Goal: Submit feedback/report problem

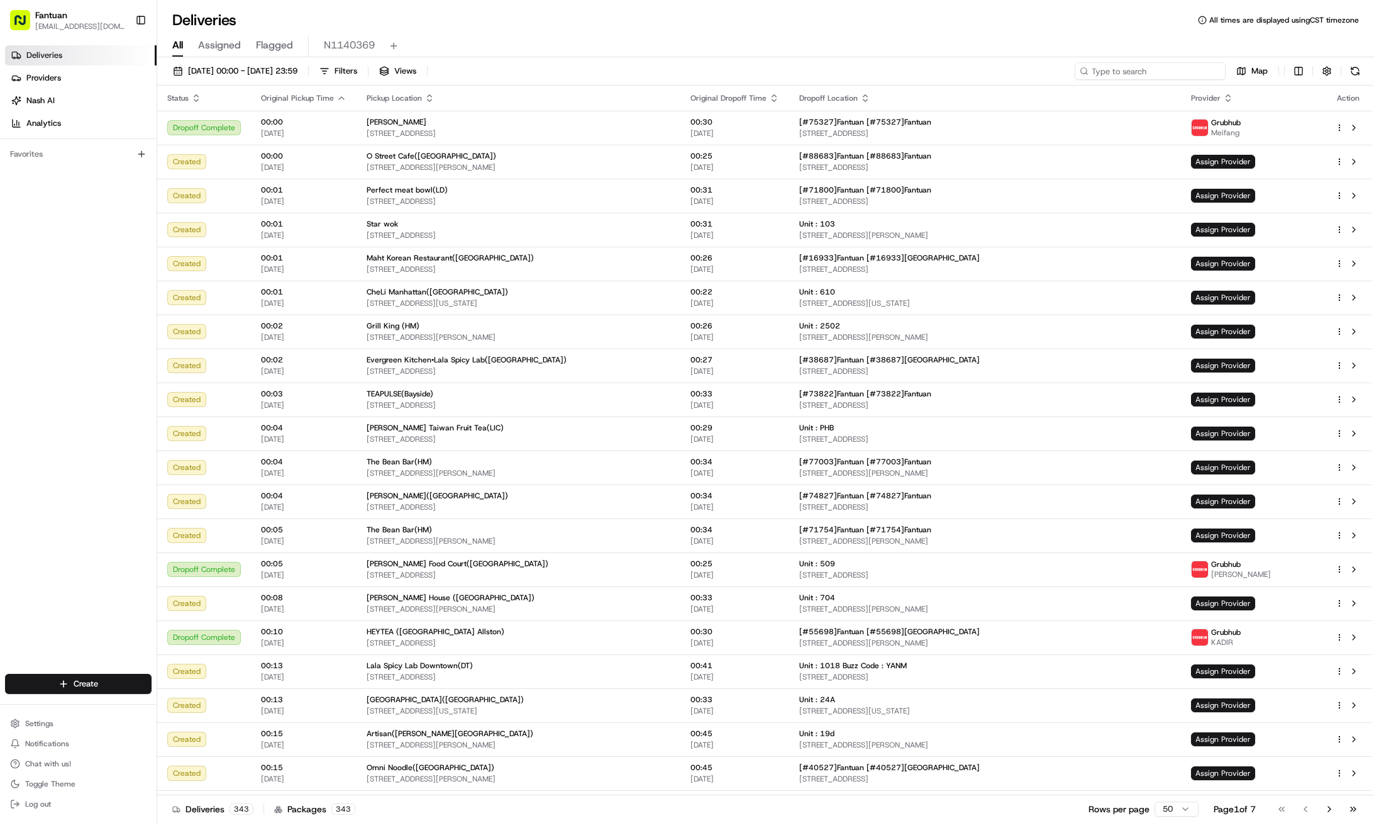
click at [1182, 70] on input at bounding box center [1150, 71] width 151 height 18
paste input "81232"
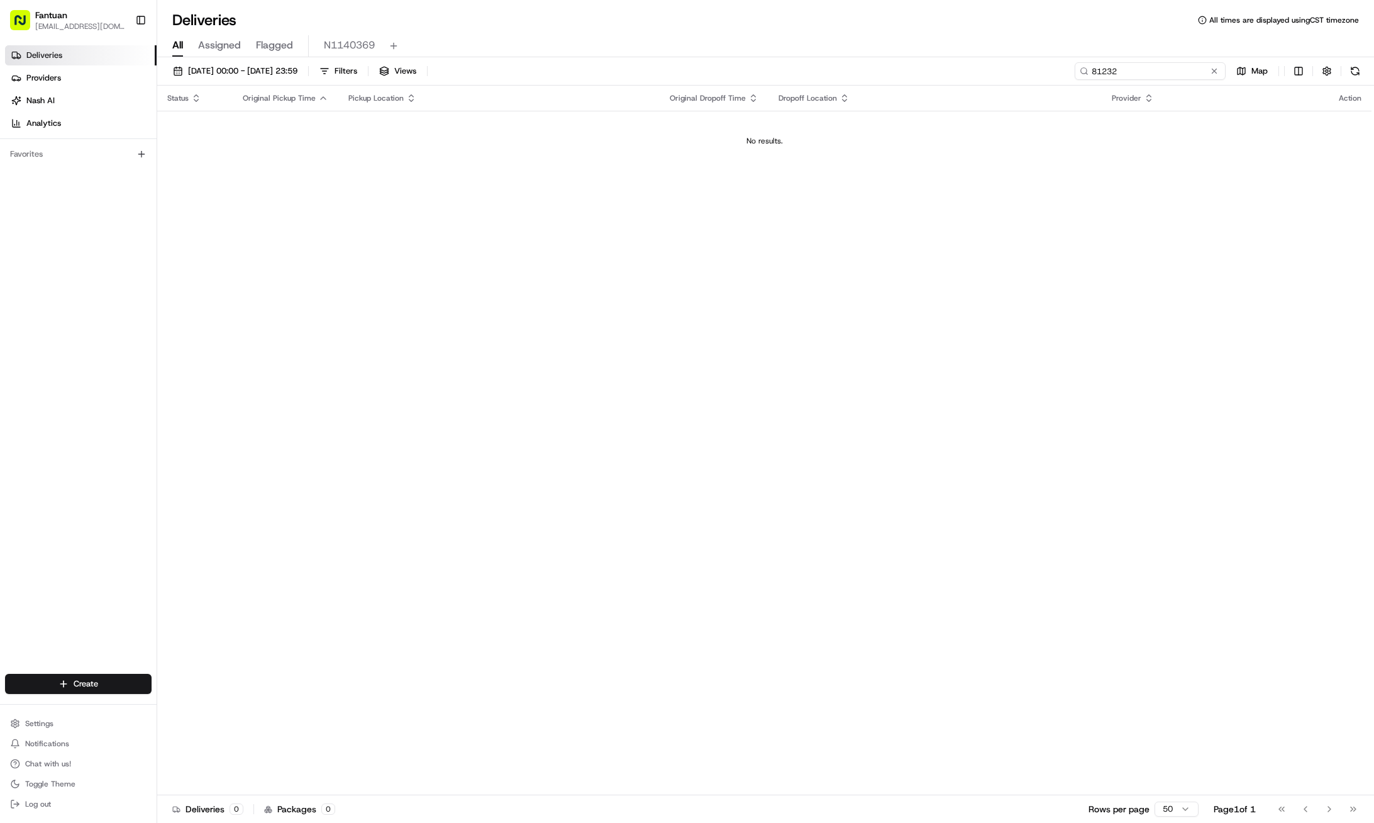
type input "81232"
click at [993, 106] on th "Dropoff Location" at bounding box center [935, 98] width 333 height 25
click at [272, 68] on span "[DATE] 00:00 - [DATE] 23:59" at bounding box center [242, 70] width 109 height 11
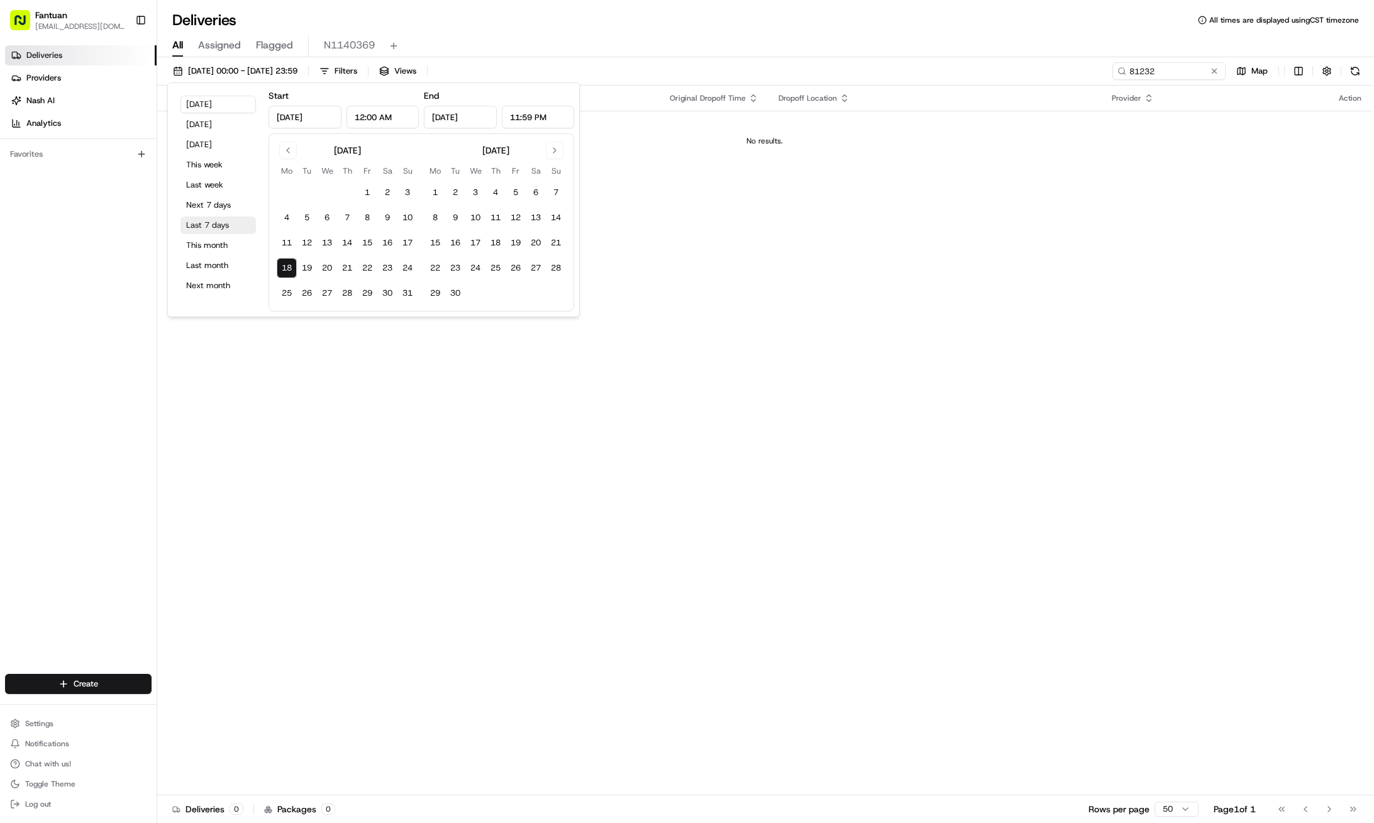
click at [215, 226] on button "Last 7 days" at bounding box center [218, 225] width 75 height 18
type input "[DATE]"
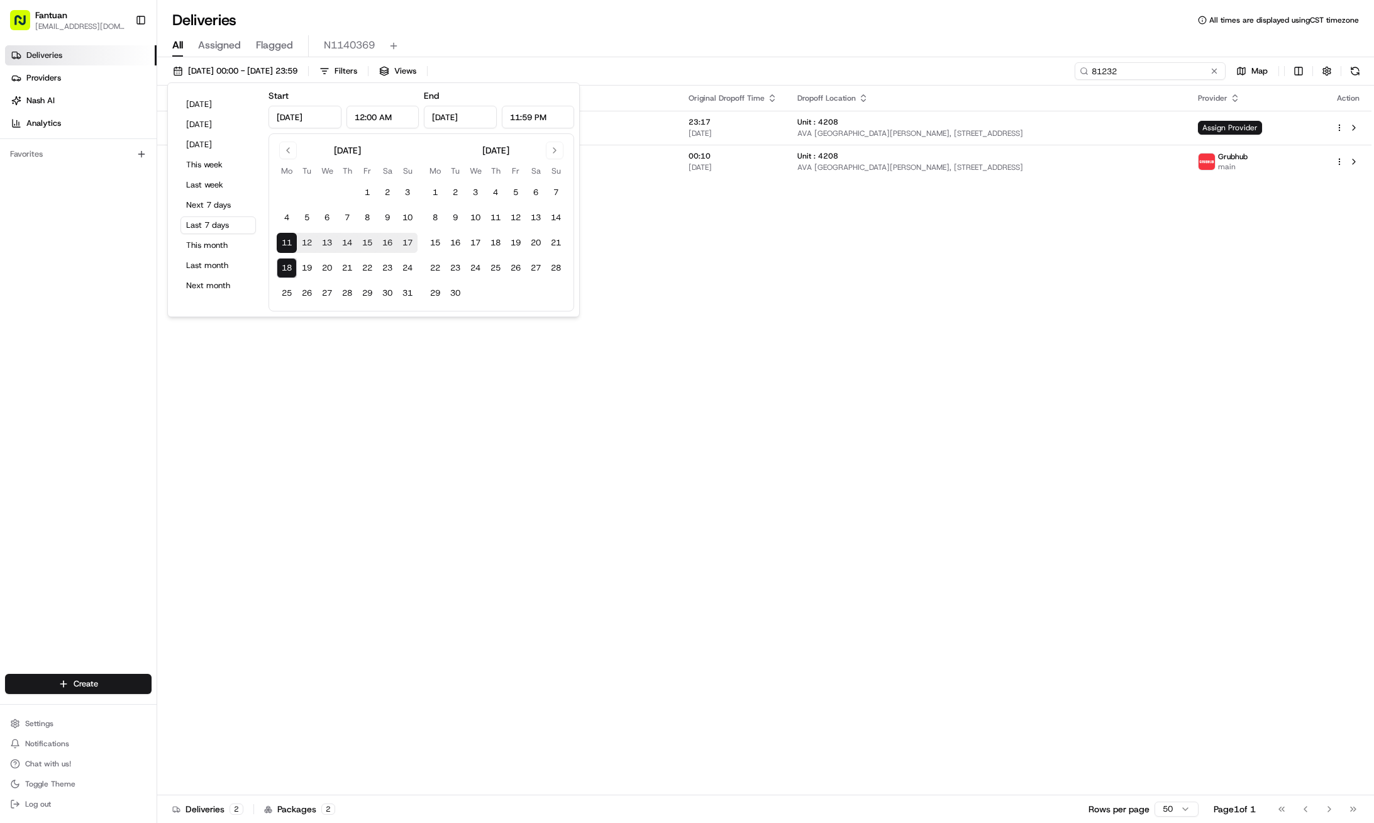
click at [1171, 70] on input "81232" at bounding box center [1150, 71] width 151 height 18
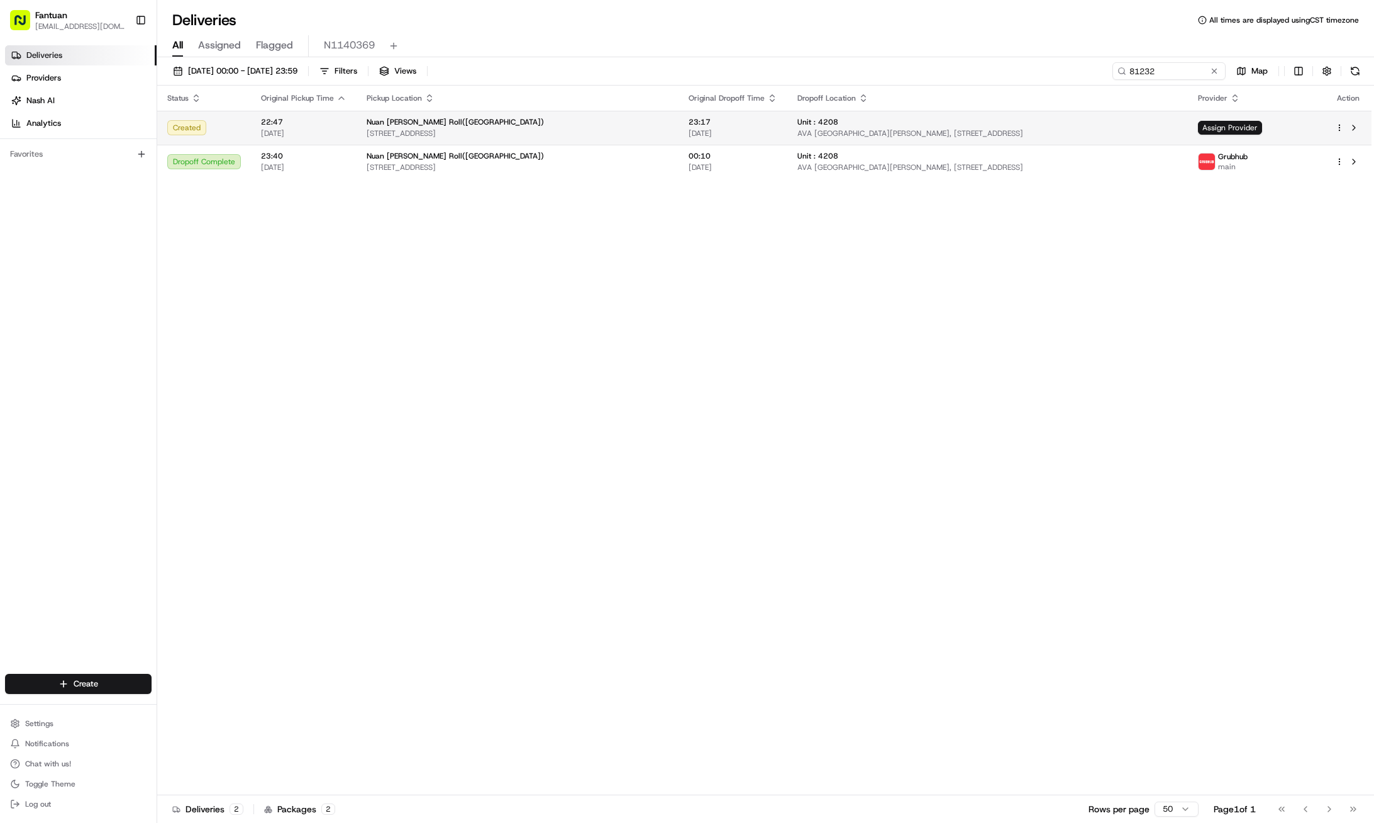
click at [729, 126] on span "23:17" at bounding box center [733, 122] width 89 height 10
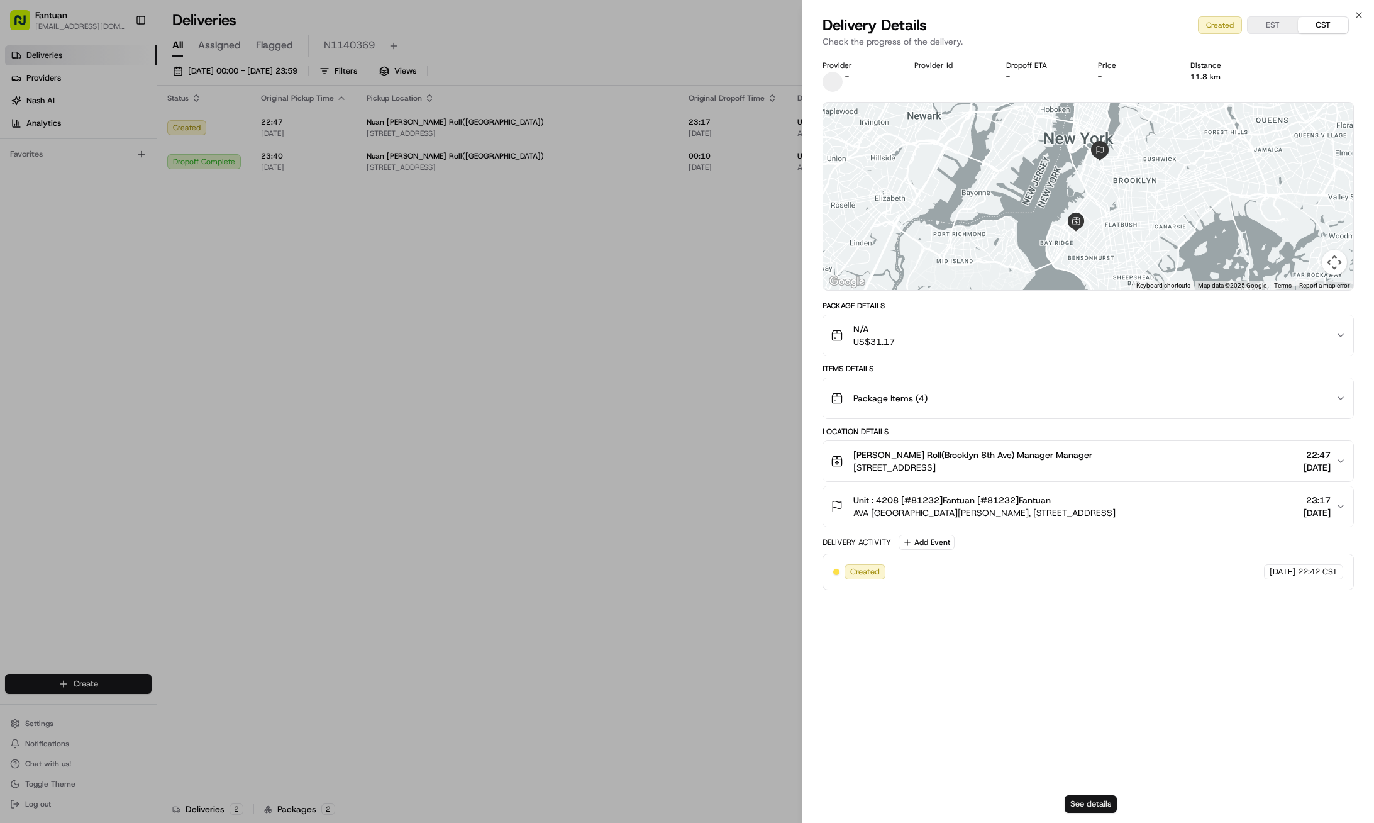
click at [1087, 806] on button "See details" at bounding box center [1091, 804] width 52 height 18
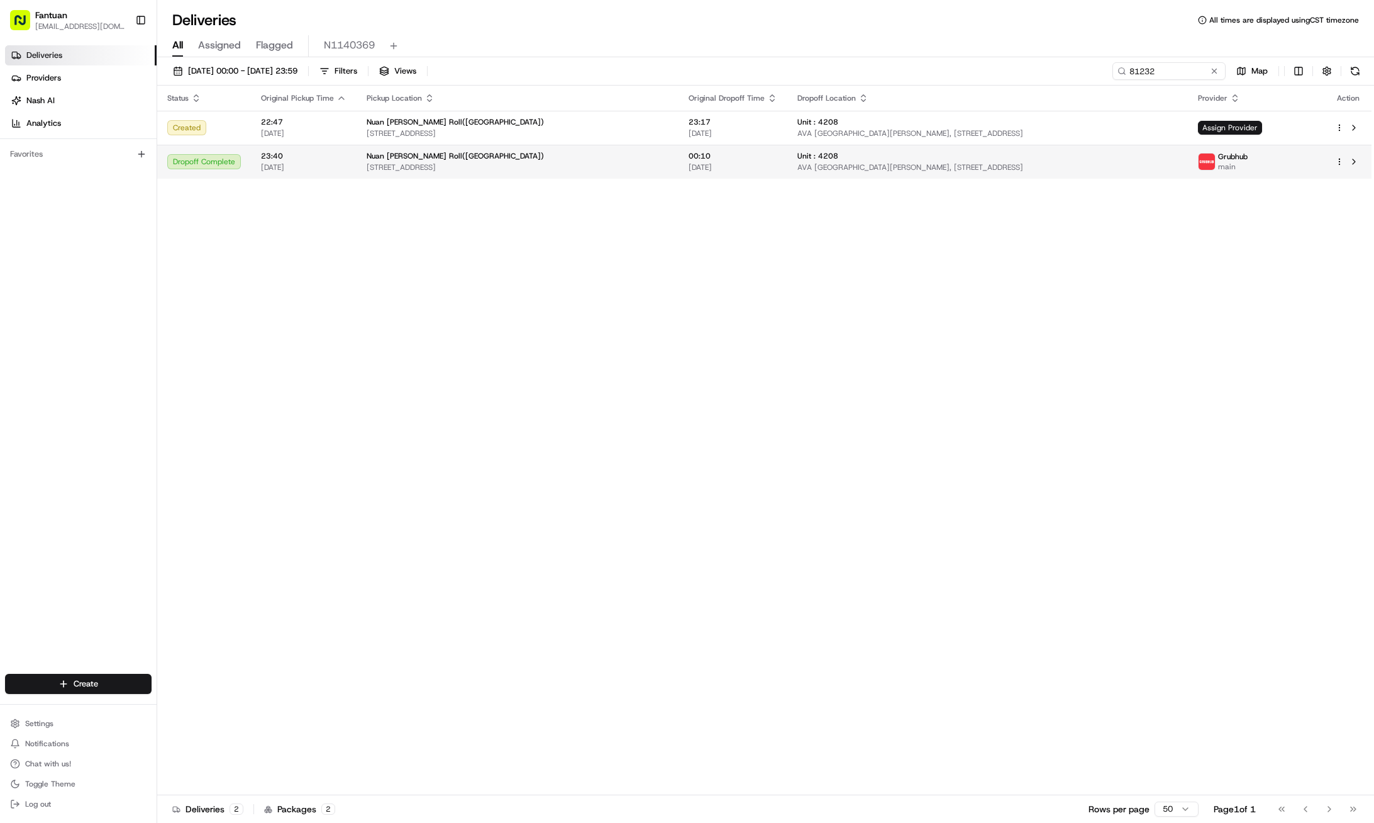
click at [725, 159] on span "00:10" at bounding box center [733, 156] width 89 height 10
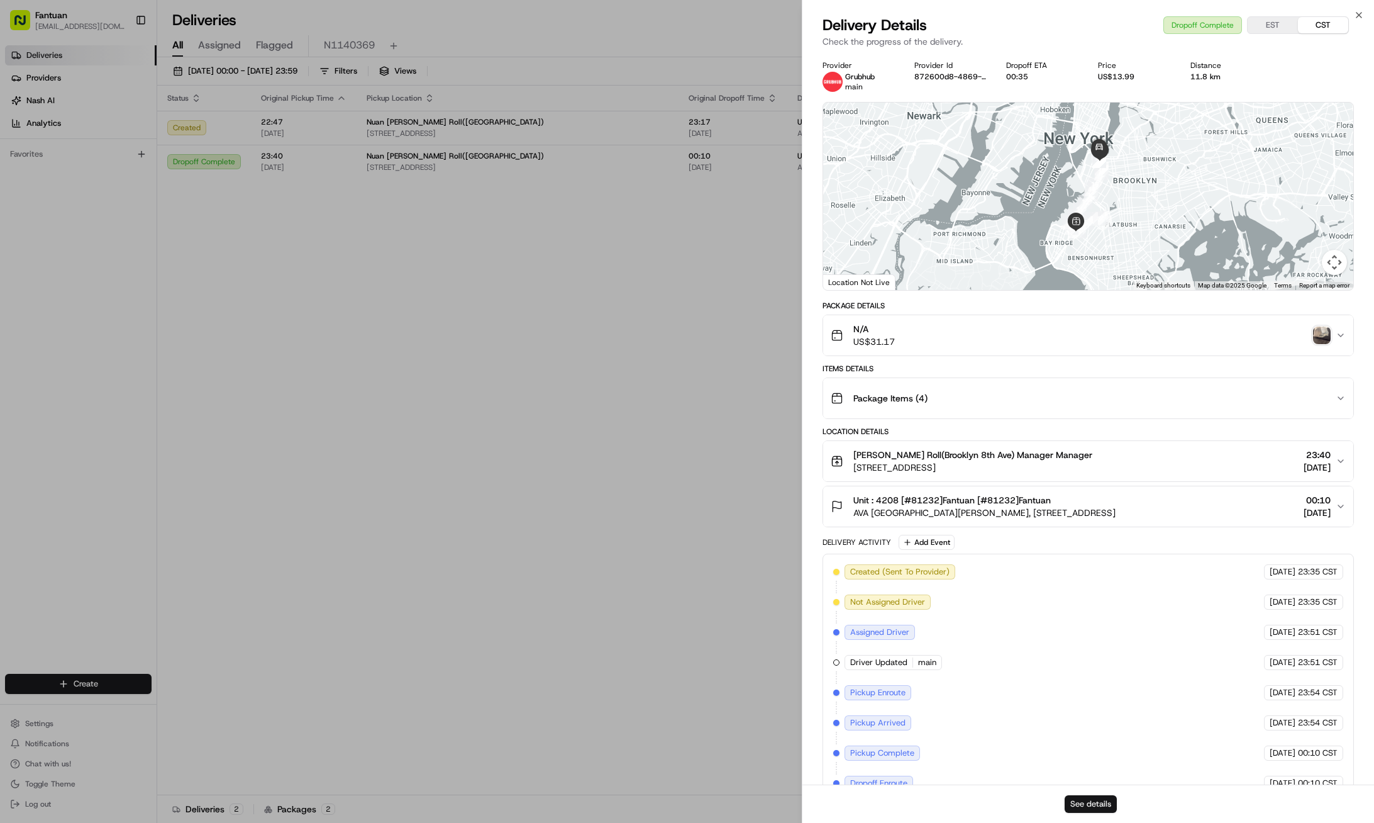
click at [1081, 809] on button "See details" at bounding box center [1091, 804] width 52 height 18
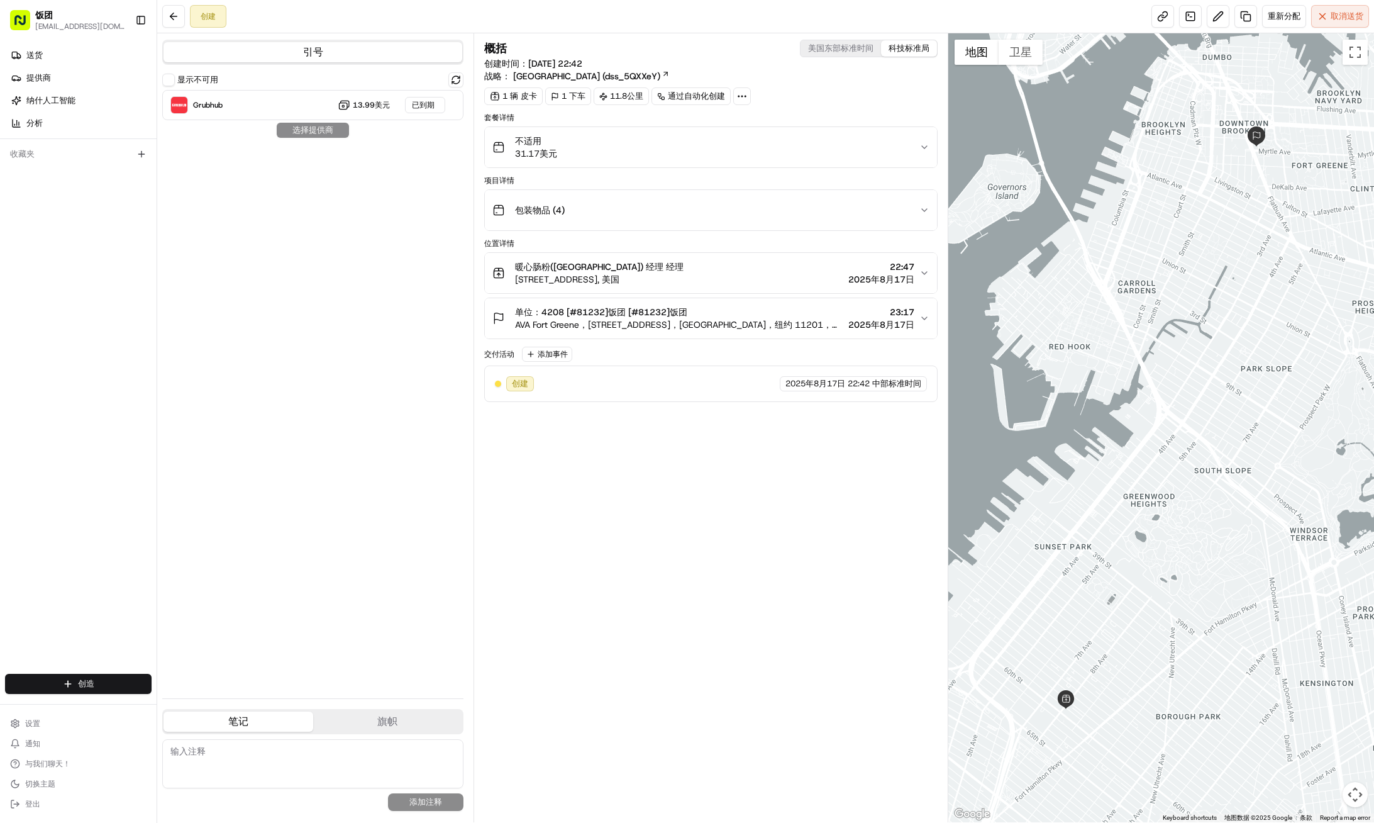
click at [318, 396] on div "显示不可用 Grubhub 13.99美元 已到期 选择提供商" at bounding box center [312, 380] width 301 height 616
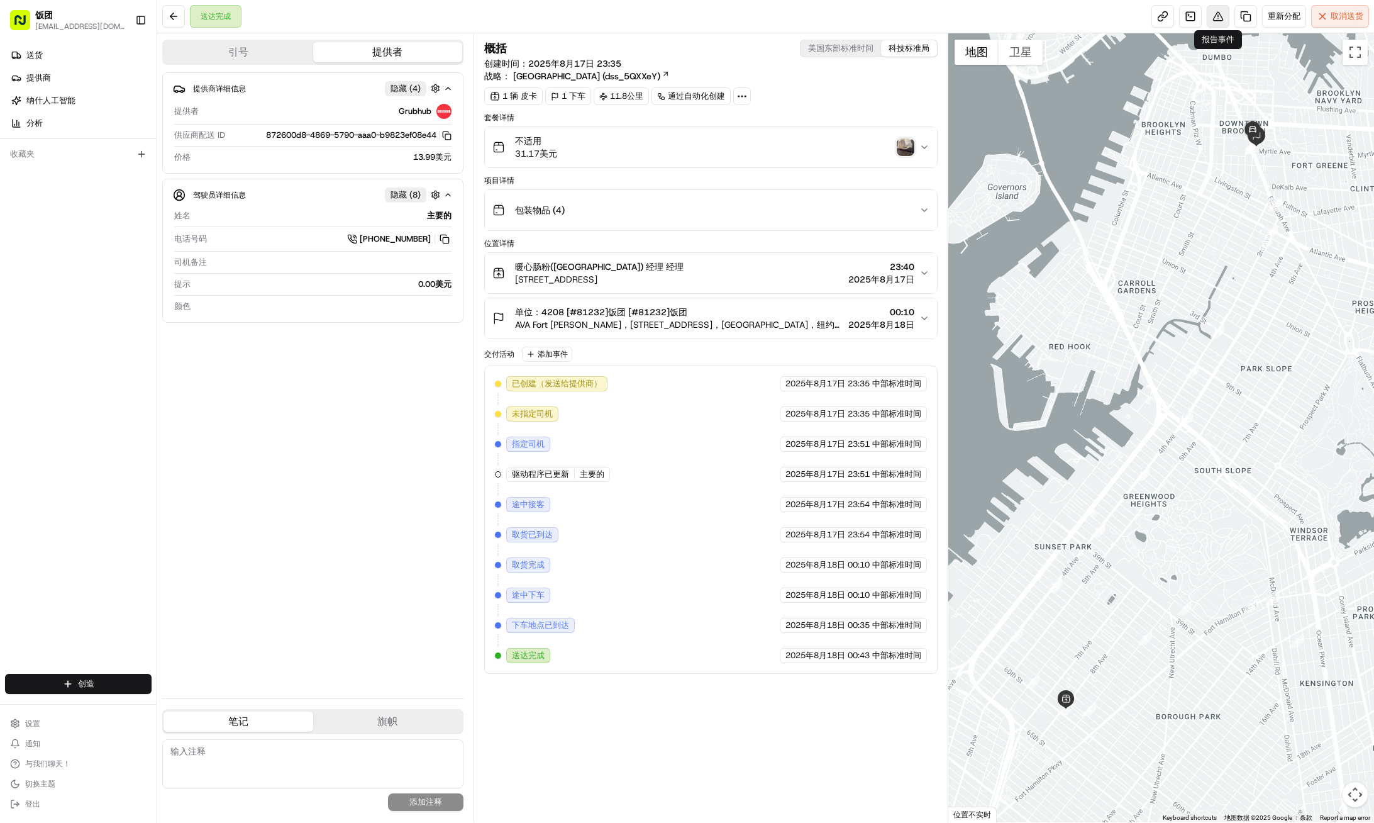
click at [1218, 14] on button at bounding box center [1218, 16] width 23 height 23
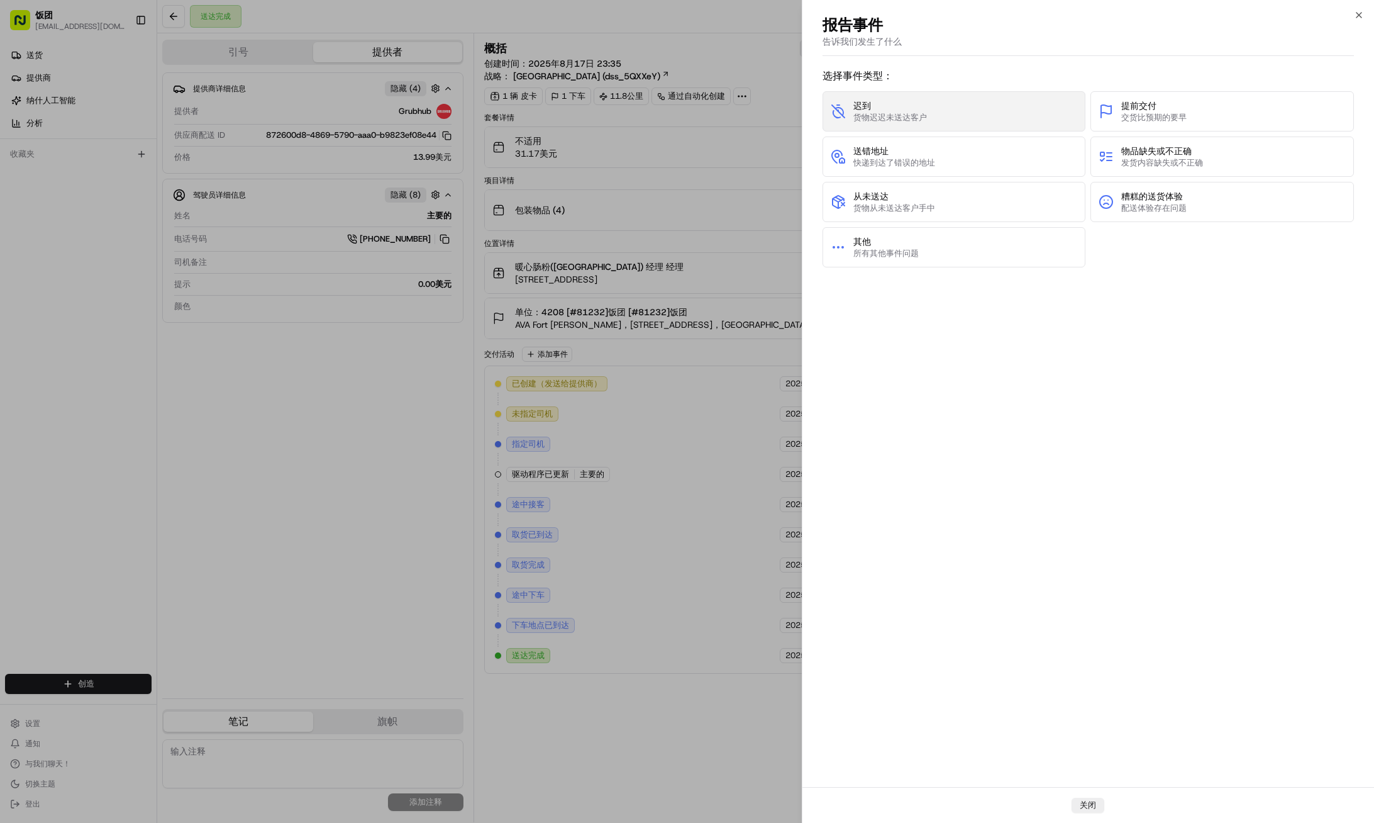
click at [916, 108] on span "迟到" at bounding box center [891, 105] width 74 height 13
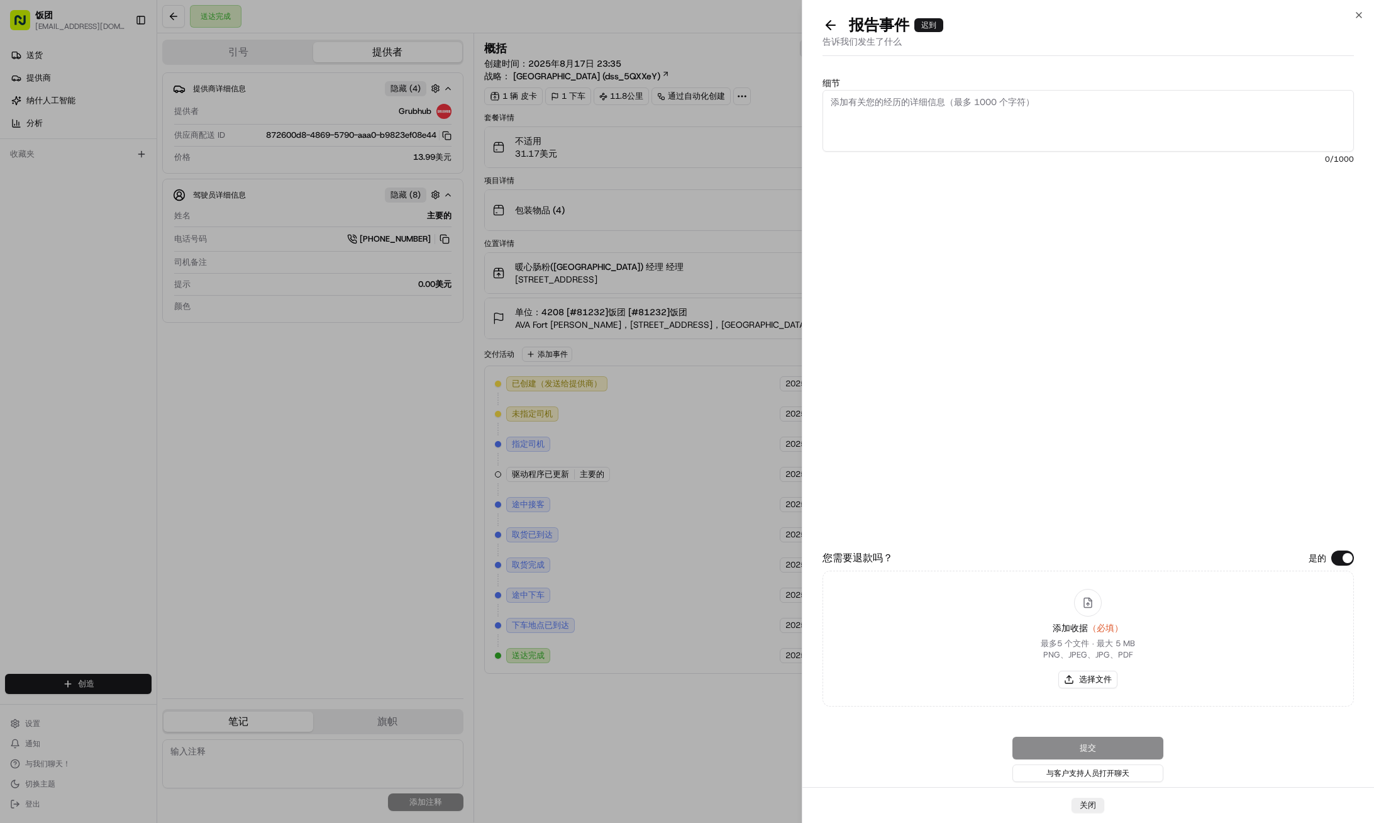
click at [916, 108] on textarea "细节" at bounding box center [1088, 121] width 531 height 62
click at [937, 130] on textarea "细节" at bounding box center [1088, 121] width 531 height 62
paste textarea "Late order 46 minutes, cheese strawberry (cold) melted, order 22:42:30 assigned…"
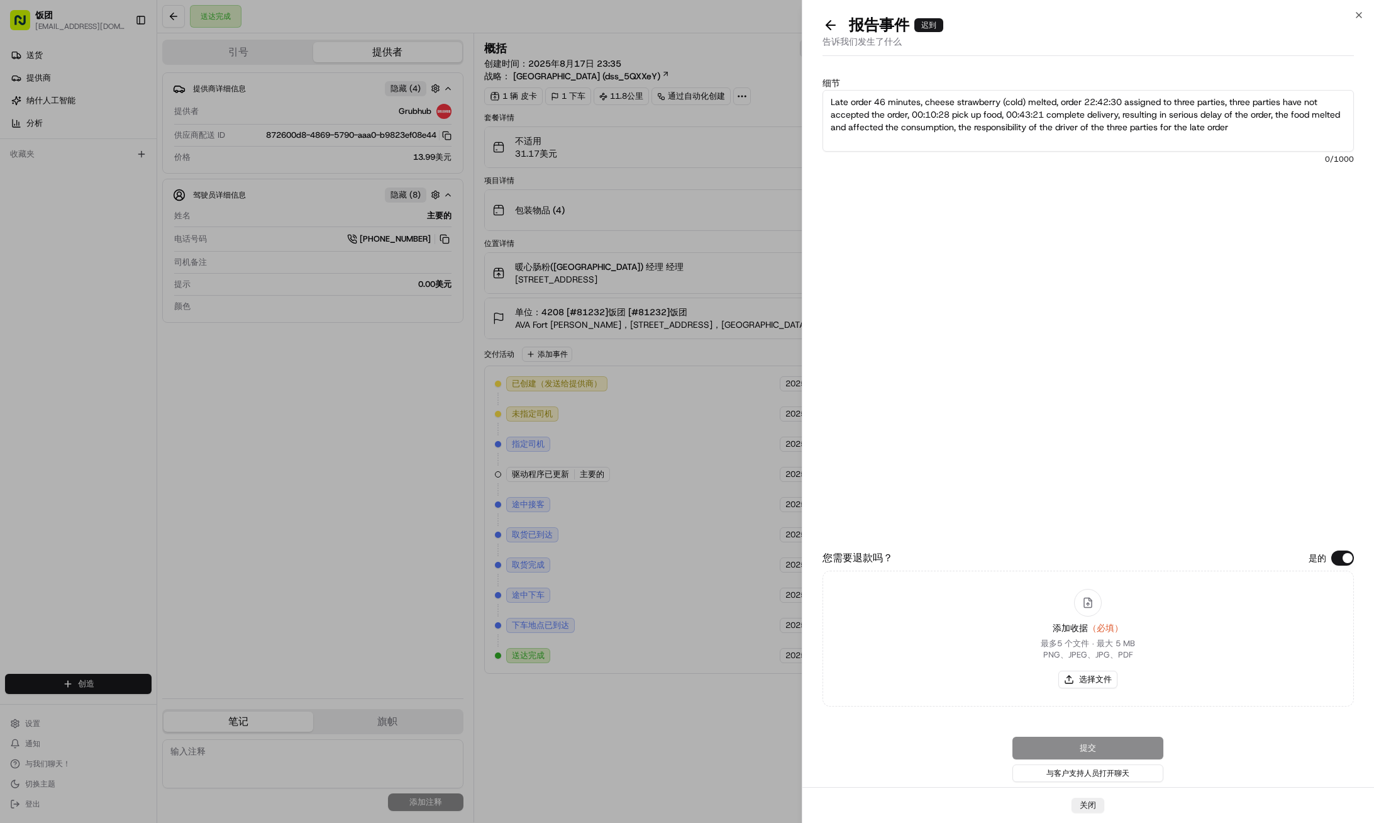
type textarea "Late order 46 minutes, cheese strawberry (cold) melted, order 22:42:30 assigned…"
click at [1085, 682] on font "选择文件" at bounding box center [1095, 679] width 33 height 11
type input "C:\fakepath\US2439922161.pdf"
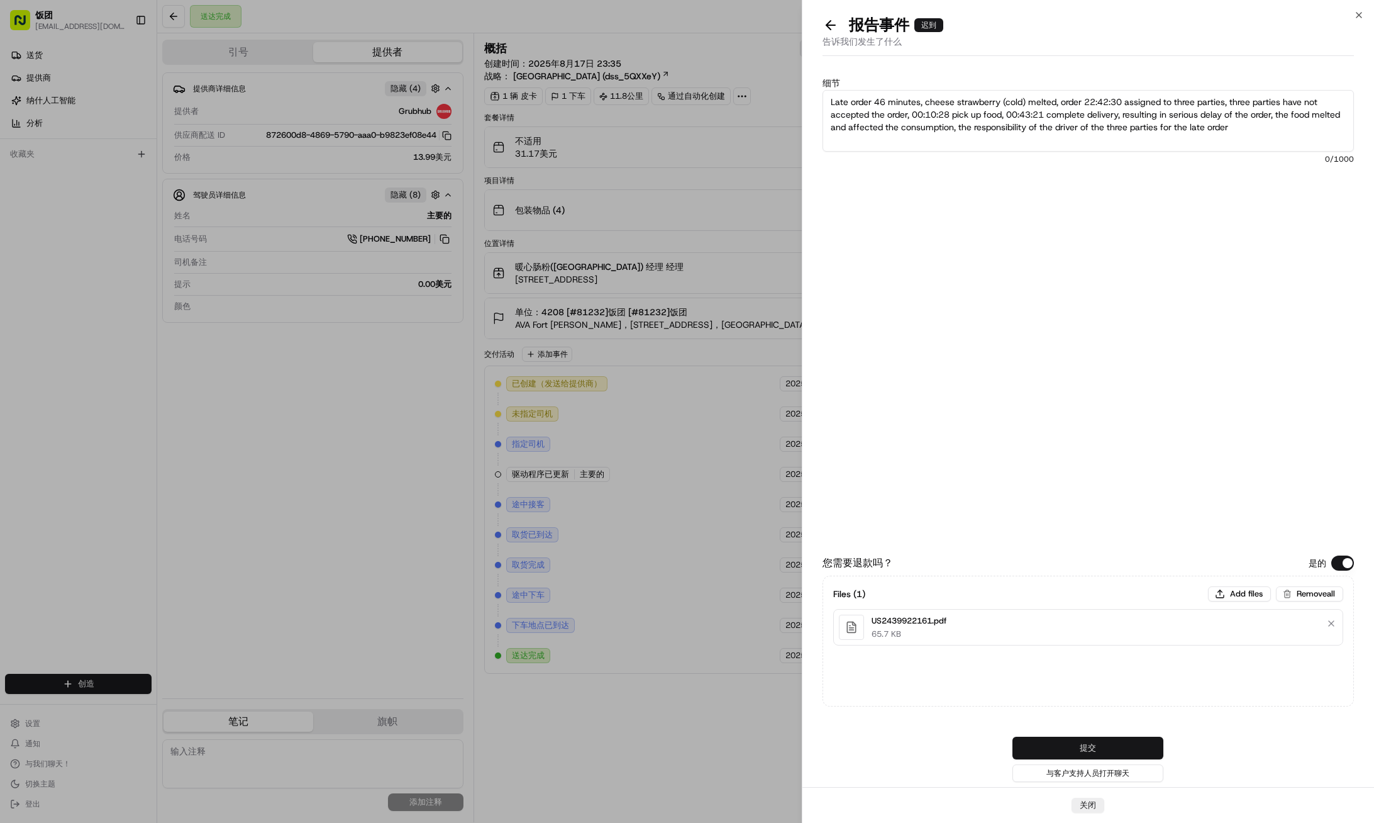
click at [1128, 742] on button "提交" at bounding box center [1088, 748] width 151 height 23
